Goal: Task Accomplishment & Management: Use online tool/utility

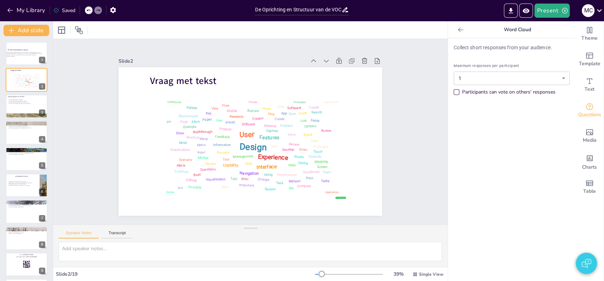
checkbox input "true"
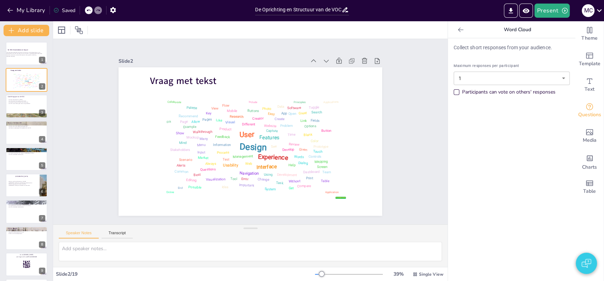
checkbox input "true"
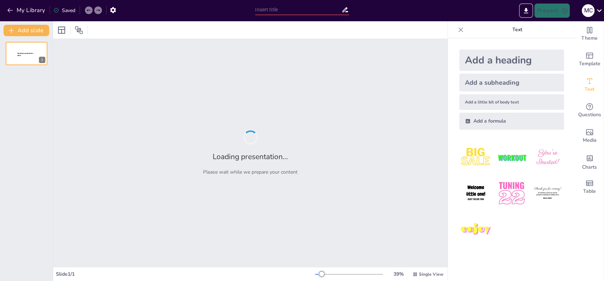
type input "De Oprichting en Structuur van de VOC: Een Historisch Overzicht"
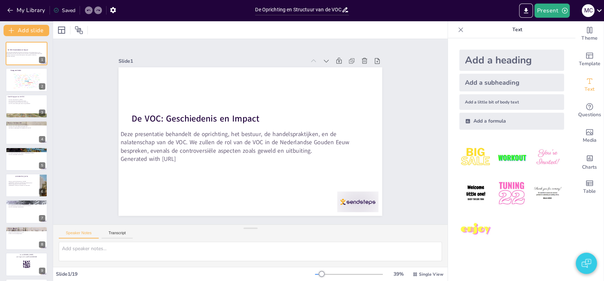
checkbox input "true"
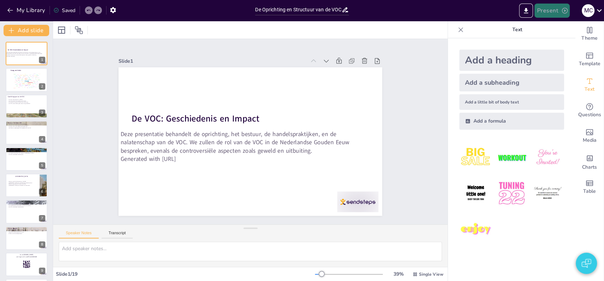
click at [549, 15] on button "Present" at bounding box center [551, 11] width 35 height 14
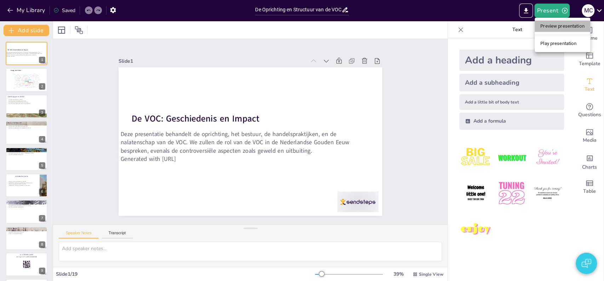
click at [555, 25] on li "Preview presentation" at bounding box center [563, 26] width 56 height 11
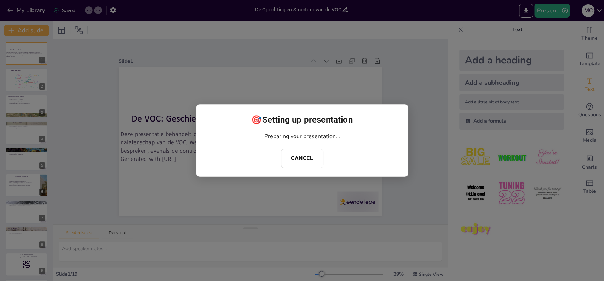
checkbox input "true"
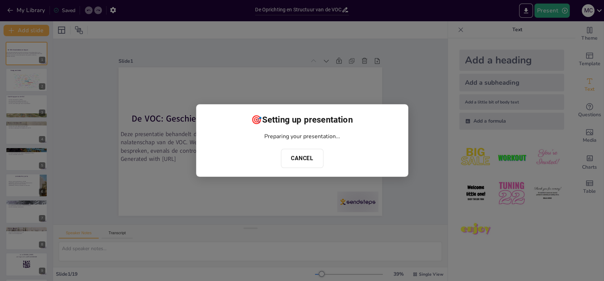
checkbox input "true"
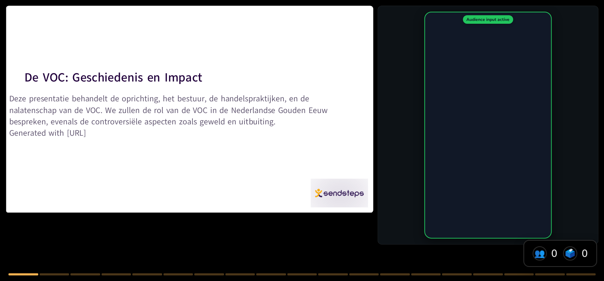
checkbox input "true"
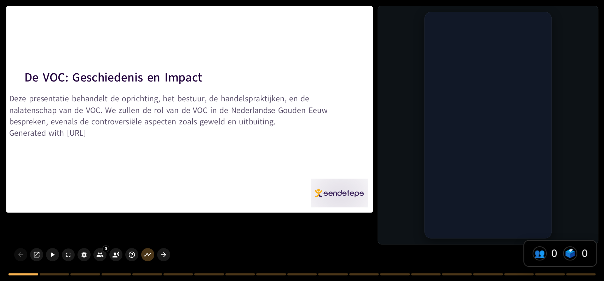
checkbox input "true"
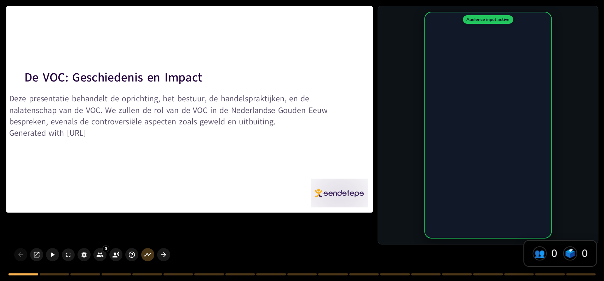
checkbox input "true"
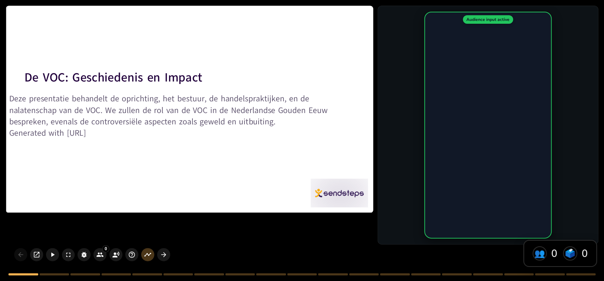
checkbox input "true"
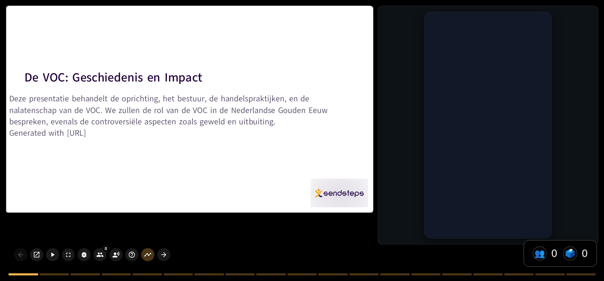
checkbox input "true"
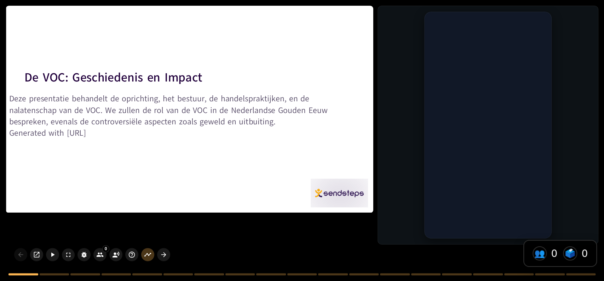
checkbox input "true"
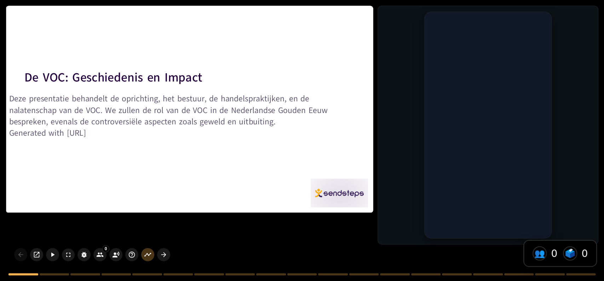
checkbox input "true"
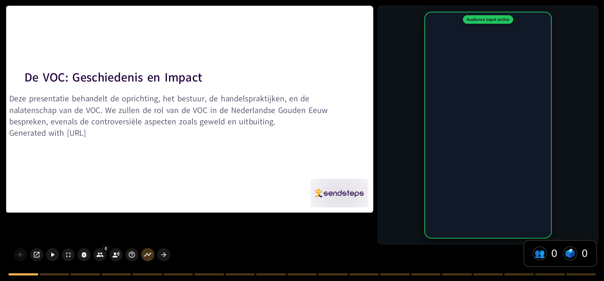
checkbox input "true"
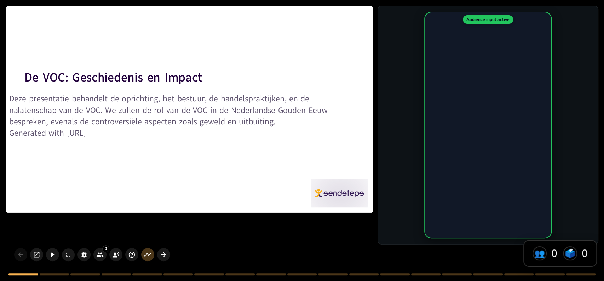
checkbox input "true"
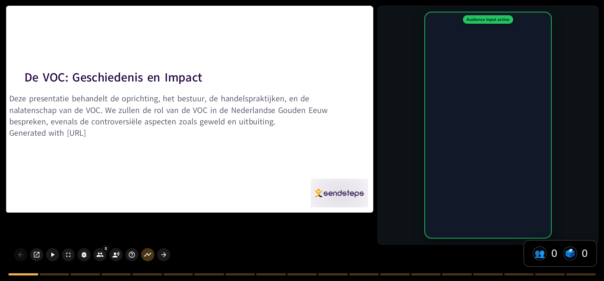
checkbox input "true"
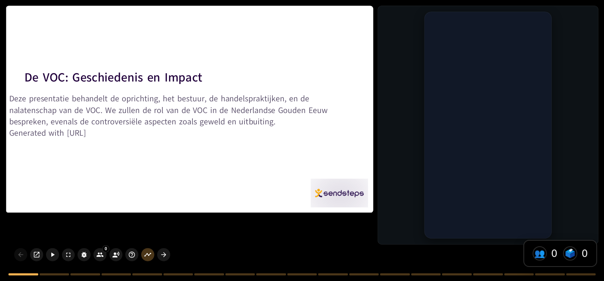
checkbox input "true"
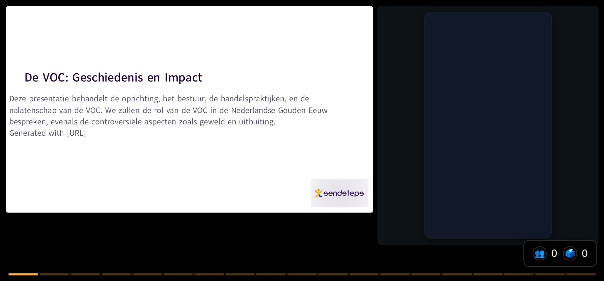
checkbox input "true"
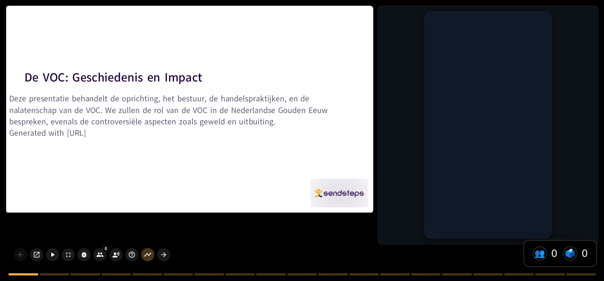
checkbox input "true"
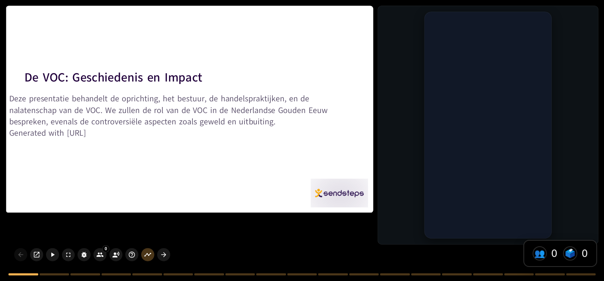
checkbox input "true"
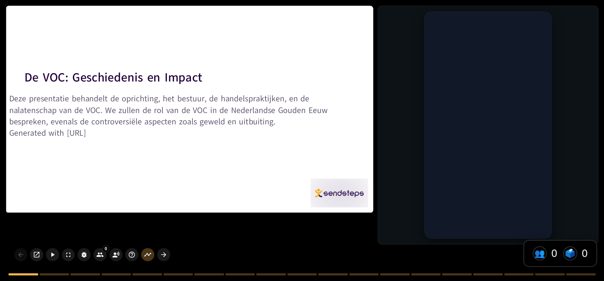
checkbox input "true"
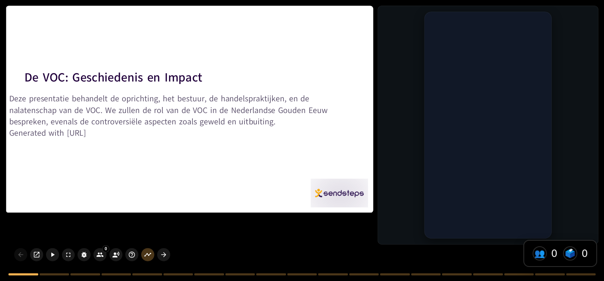
checkbox input "true"
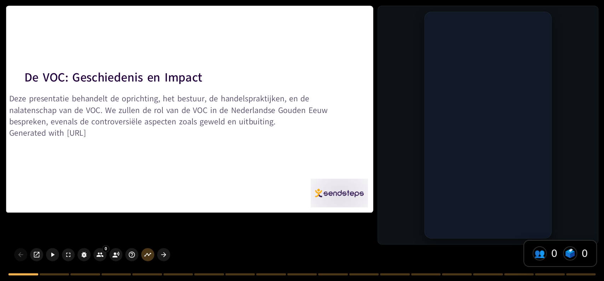
checkbox input "true"
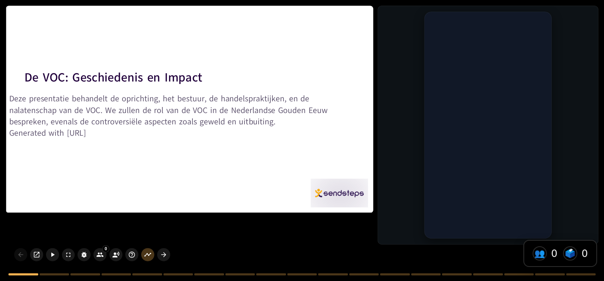
checkbox input "true"
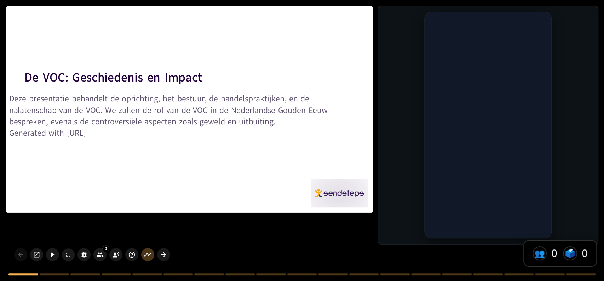
checkbox input "true"
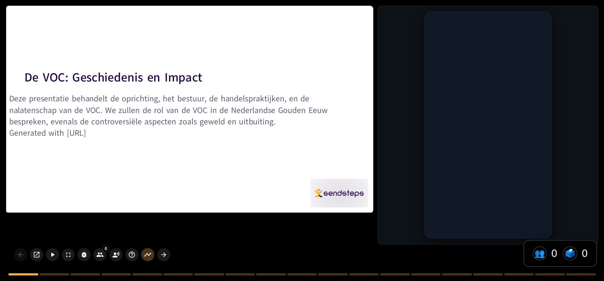
checkbox input "true"
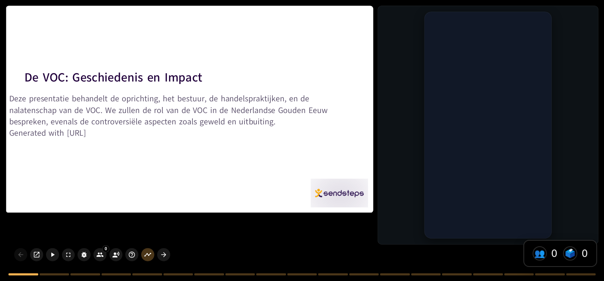
checkbox input "true"
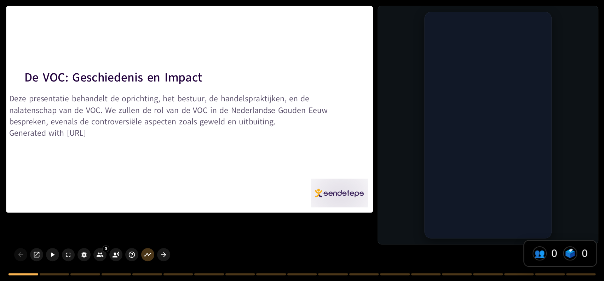
checkbox input "true"
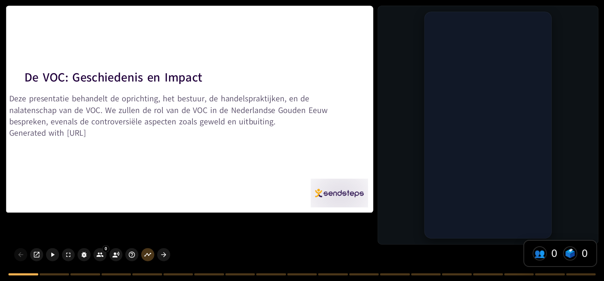
checkbox input "true"
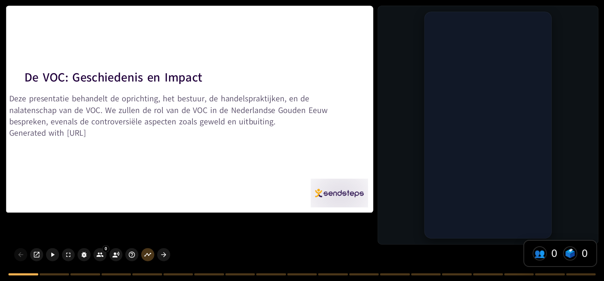
checkbox input "true"
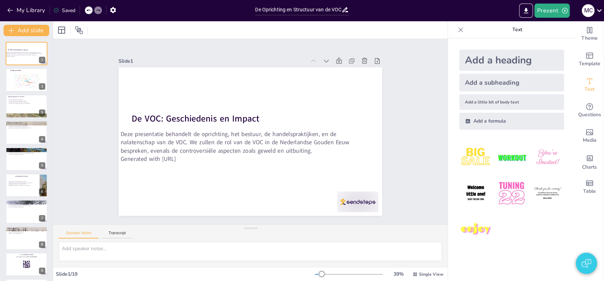
checkbox input "true"
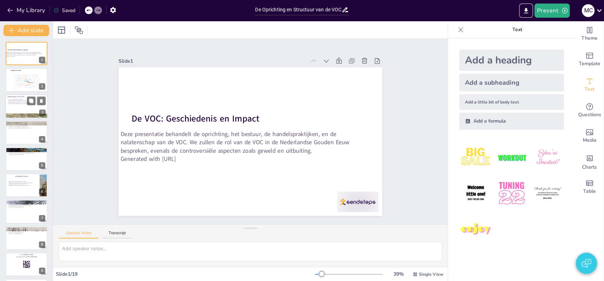
checkbox input "true"
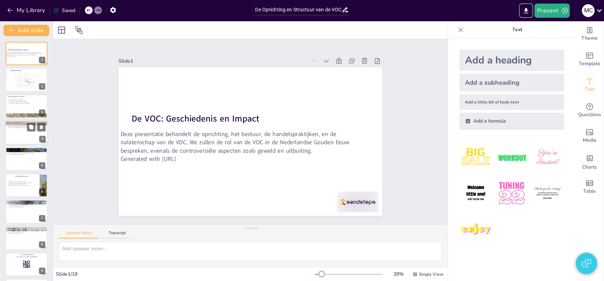
checkbox input "true"
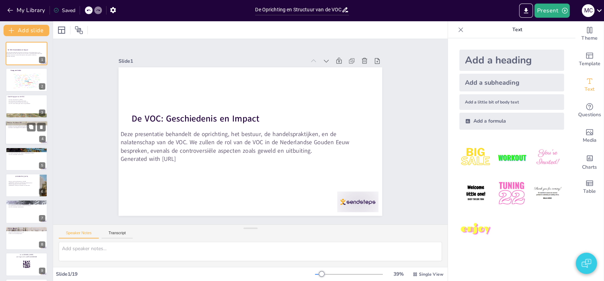
checkbox input "true"
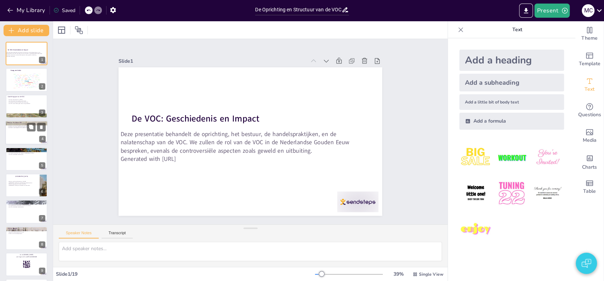
checkbox input "true"
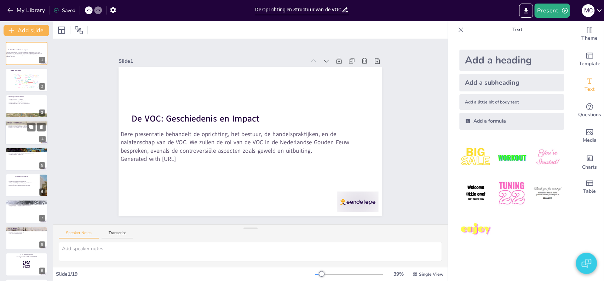
checkbox input "true"
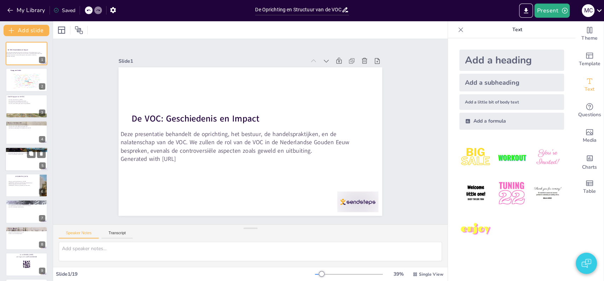
checkbox input "true"
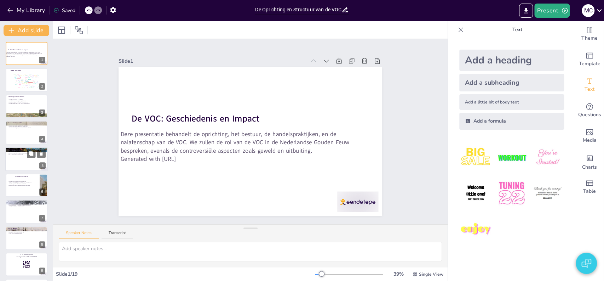
checkbox input "true"
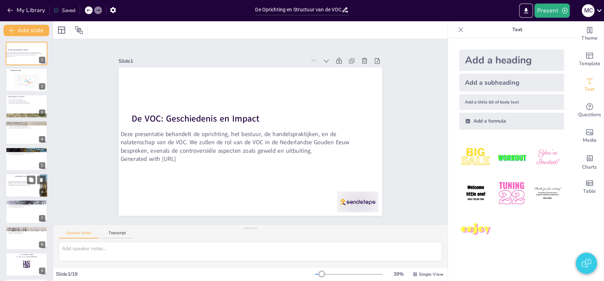
checkbox input "true"
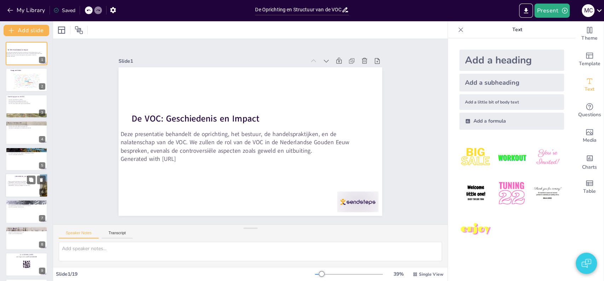
checkbox input "true"
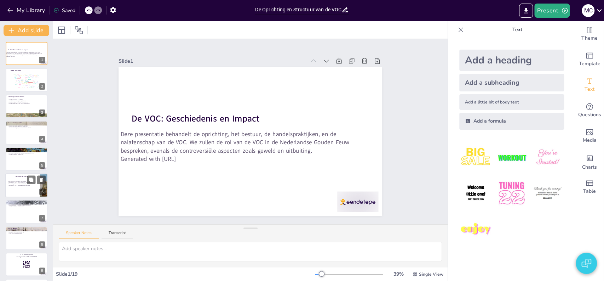
checkbox input "true"
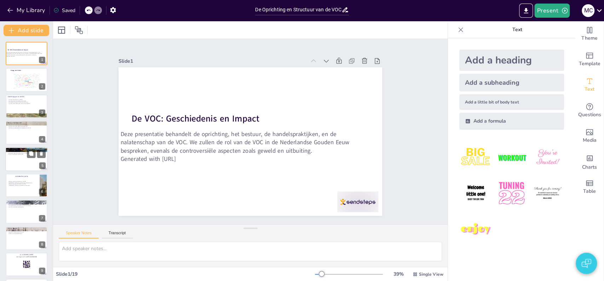
checkbox input "true"
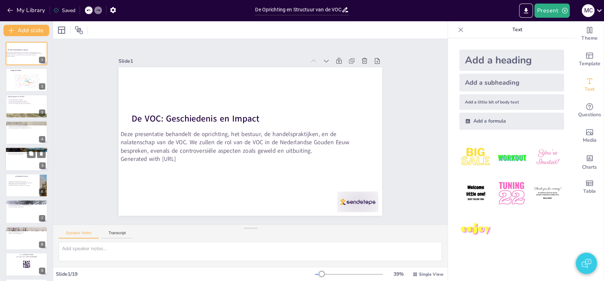
checkbox input "true"
